Goal: Navigation & Orientation: Find specific page/section

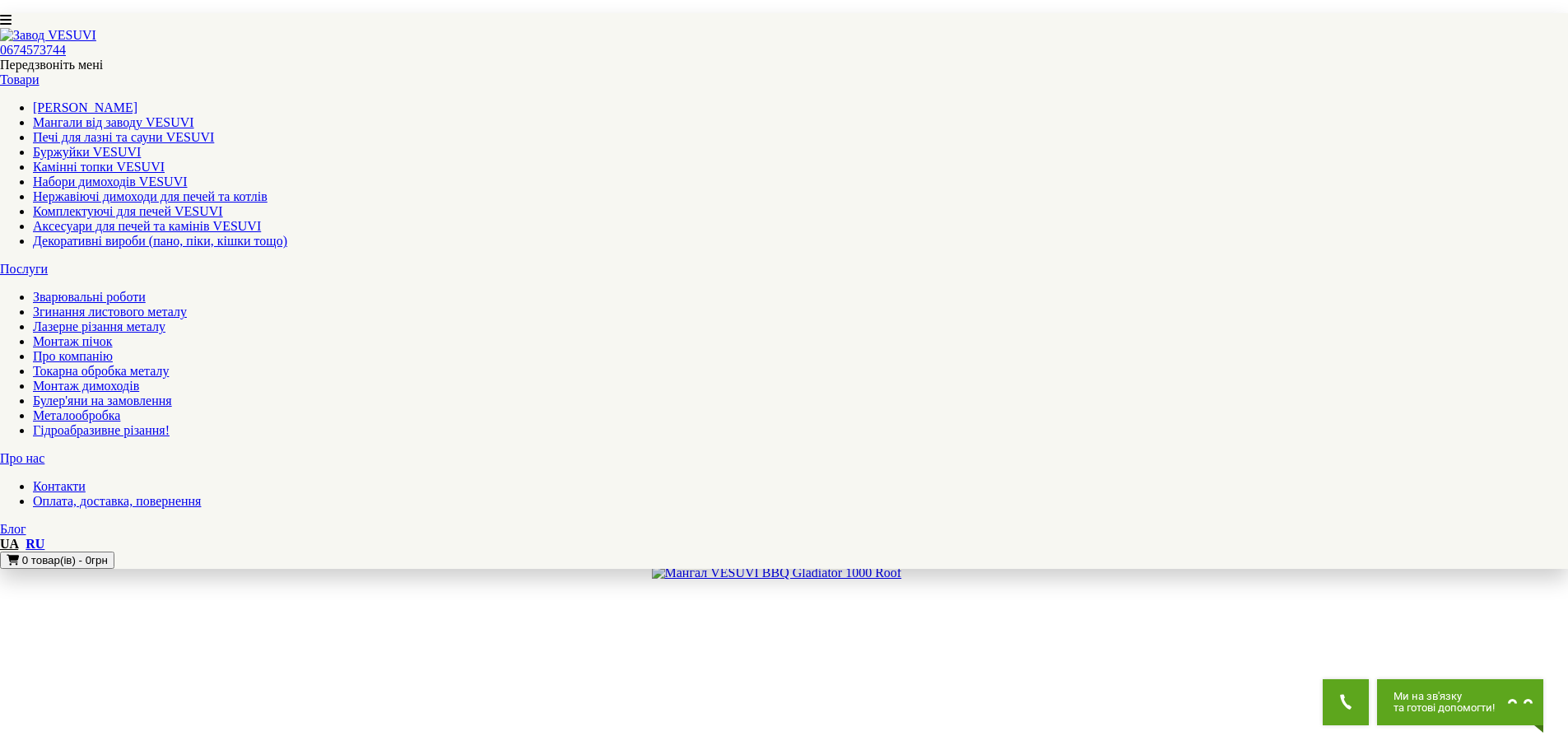
scroll to position [1646, 0]
